Goal: Task Accomplishment & Management: Use online tool/utility

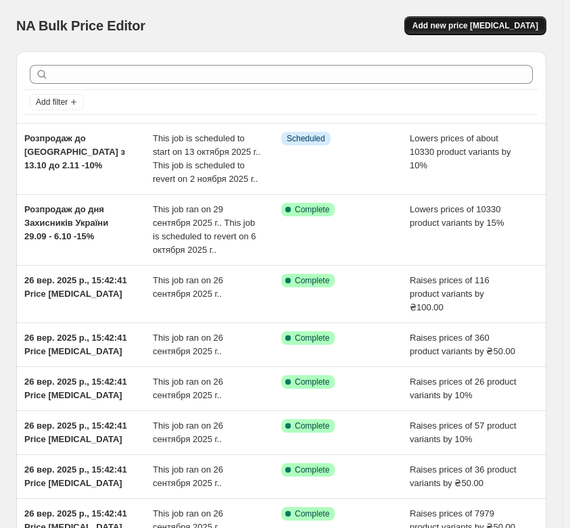
click at [455, 24] on span "Add new price [MEDICAL_DATA]" at bounding box center [476, 25] width 126 height 11
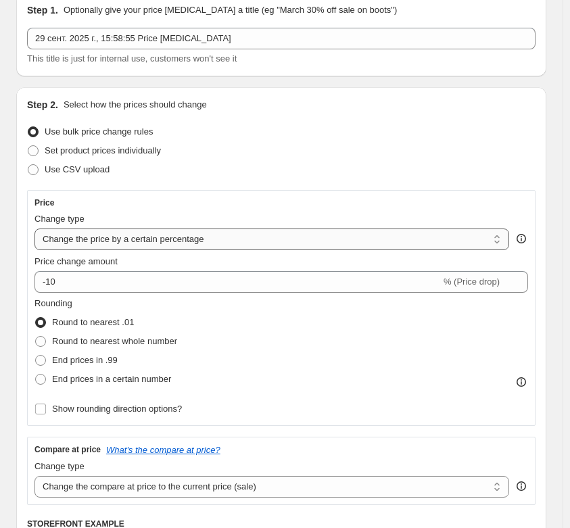
scroll to position [135, 0]
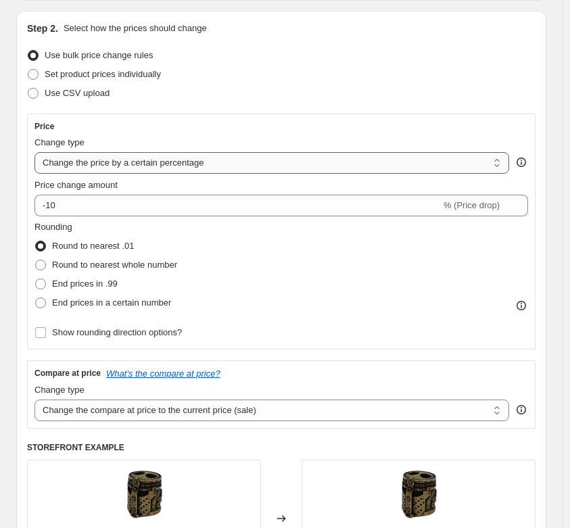
click at [87, 157] on select "Change the price to a certain amount Change the price by a certain amount Chang…" at bounding box center [271, 163] width 475 height 22
select select "by"
click at [34, 152] on select "Change the price to a certain amount Change the price by a certain amount Chang…" at bounding box center [271, 163] width 475 height 22
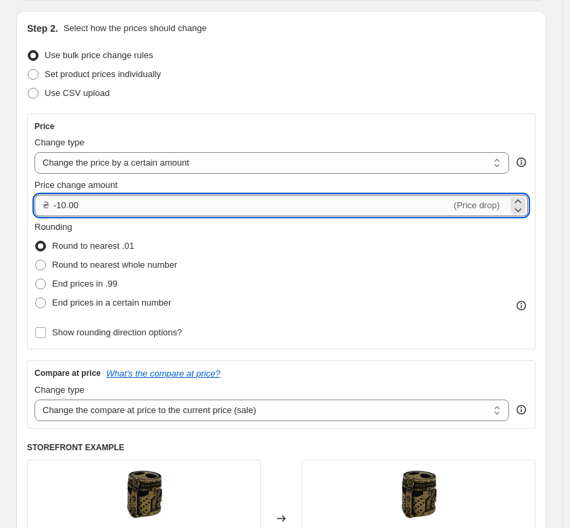
click at [93, 203] on input "-10.00" at bounding box center [252, 206] width 398 height 22
type input "-1"
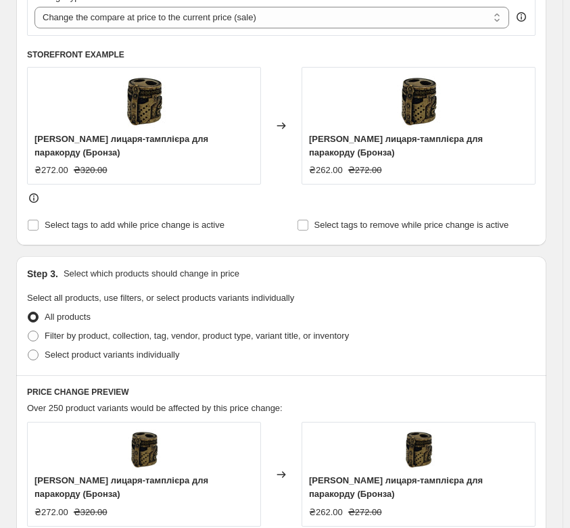
scroll to position [676, 0]
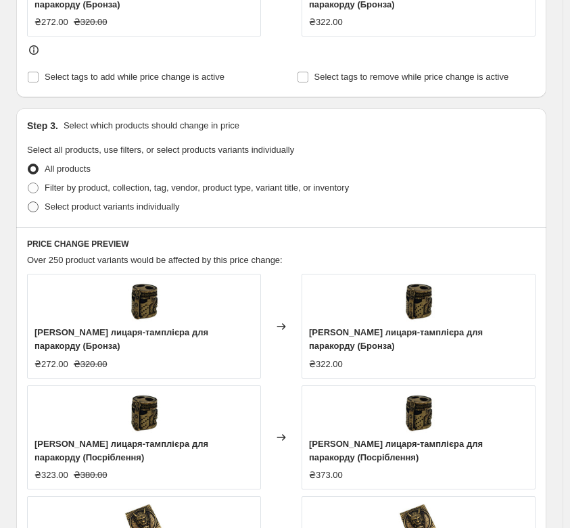
type input "50.00"
click at [106, 208] on span "Select product variants individually" at bounding box center [112, 207] width 135 height 10
click at [28, 202] on input "Select product variants individually" at bounding box center [28, 202] width 1 height 1
radio input "true"
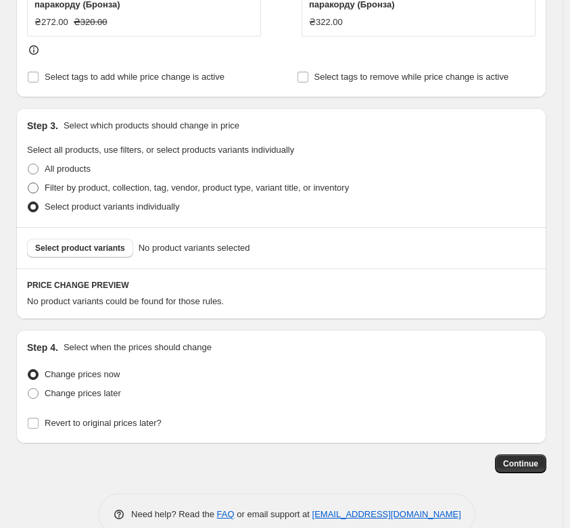
click at [102, 187] on span "Filter by product, collection, tag, vendor, product type, variant title, or inv…" at bounding box center [197, 188] width 304 height 10
click at [28, 183] on input "Filter by product, collection, tag, vendor, product type, variant title, or inv…" at bounding box center [28, 183] width 1 height 1
radio input "true"
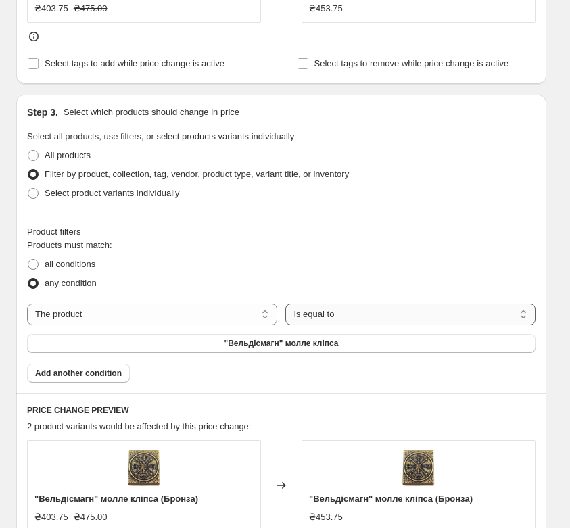
click at [308, 317] on select "Is equal to Is not equal to" at bounding box center [410, 315] width 250 height 22
click at [311, 319] on select "Is equal to Is not equal to" at bounding box center [410, 315] width 250 height 22
click at [81, 317] on select "The product The product's collection The product's tag The product's vendor The…" at bounding box center [152, 315] width 250 height 22
click at [27, 304] on select "The product The product's collection The product's tag The product's vendor The…" at bounding box center [152, 315] width 250 height 22
click at [299, 347] on span ""Вельдісмагн" молле кліпса" at bounding box center [281, 343] width 114 height 11
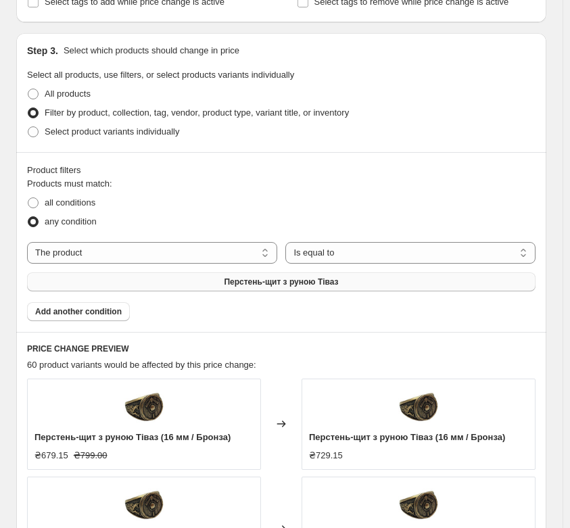
scroll to position [812, 0]
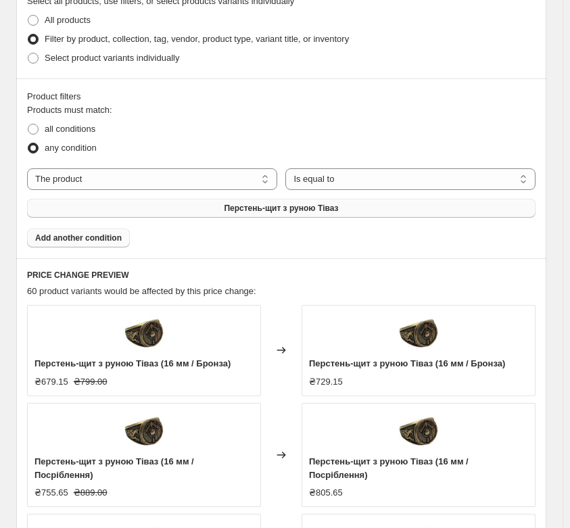
click at [90, 243] on span "Add another condition" at bounding box center [78, 238] width 87 height 11
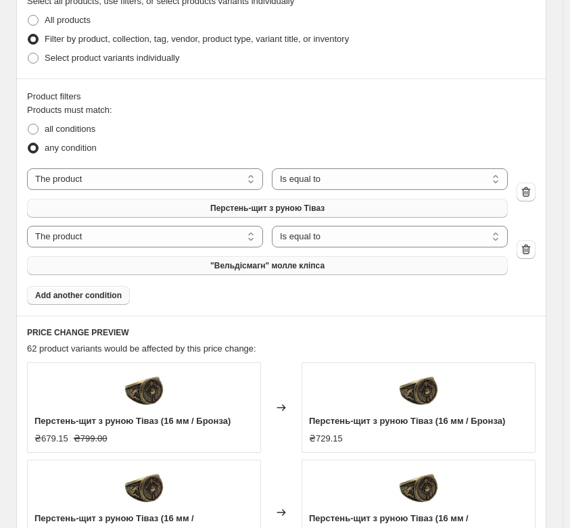
click at [147, 269] on button ""Вельдісмагн" молле кліпса" at bounding box center [267, 265] width 481 height 19
click at [88, 305] on button "Add another condition" at bounding box center [78, 295] width 103 height 19
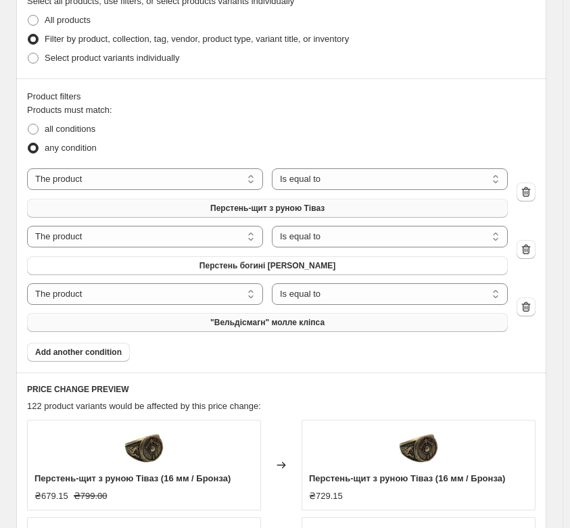
click at [181, 326] on button ""Вельдісмагн" молле кліпса" at bounding box center [267, 322] width 481 height 19
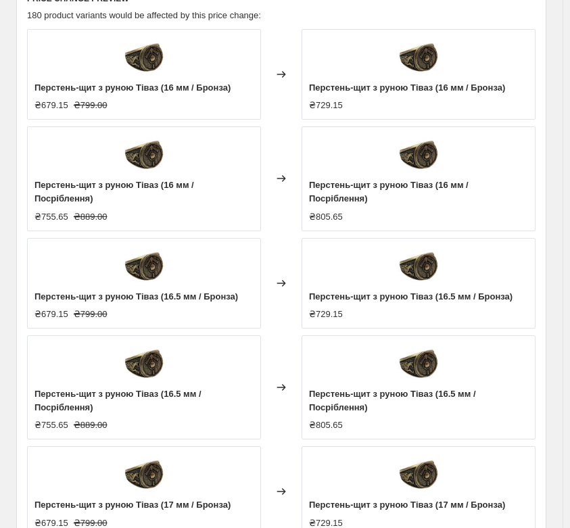
scroll to position [1420, 0]
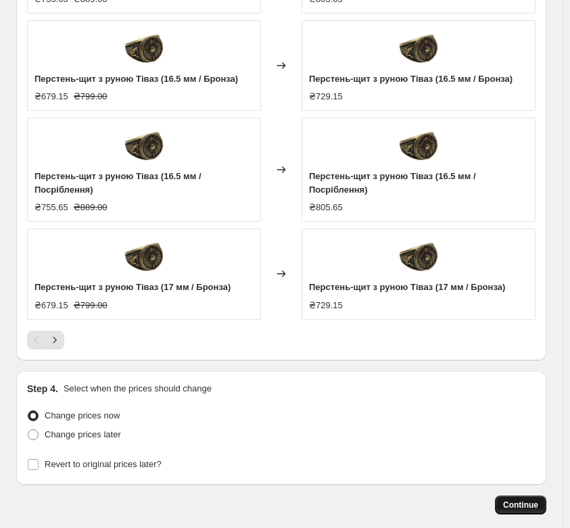
click at [536, 498] on button "Continue" at bounding box center [520, 505] width 51 height 19
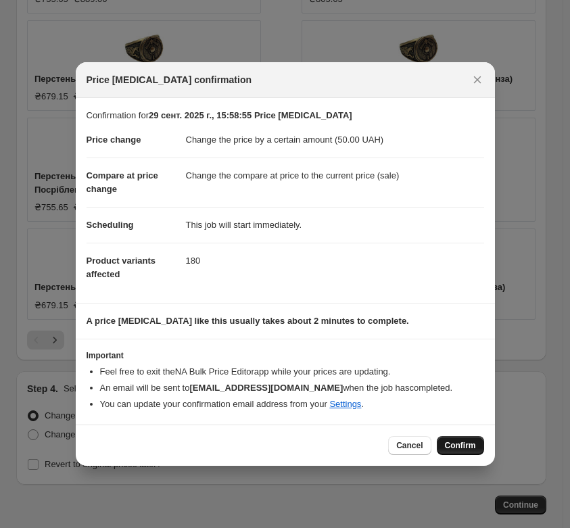
click at [464, 441] on span "Confirm" at bounding box center [460, 445] width 31 height 11
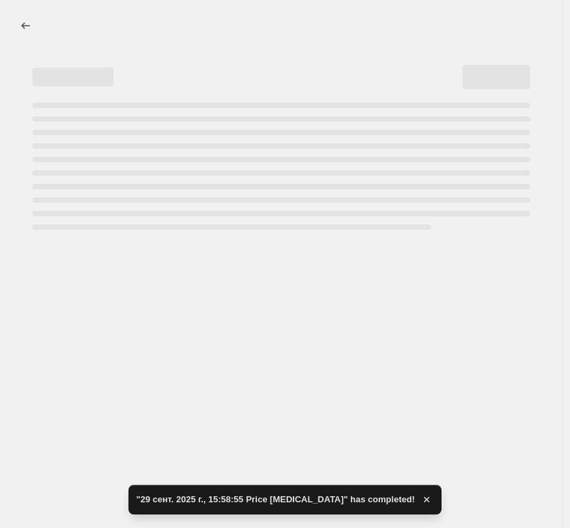
select select "by"
